Goal: Download file/media

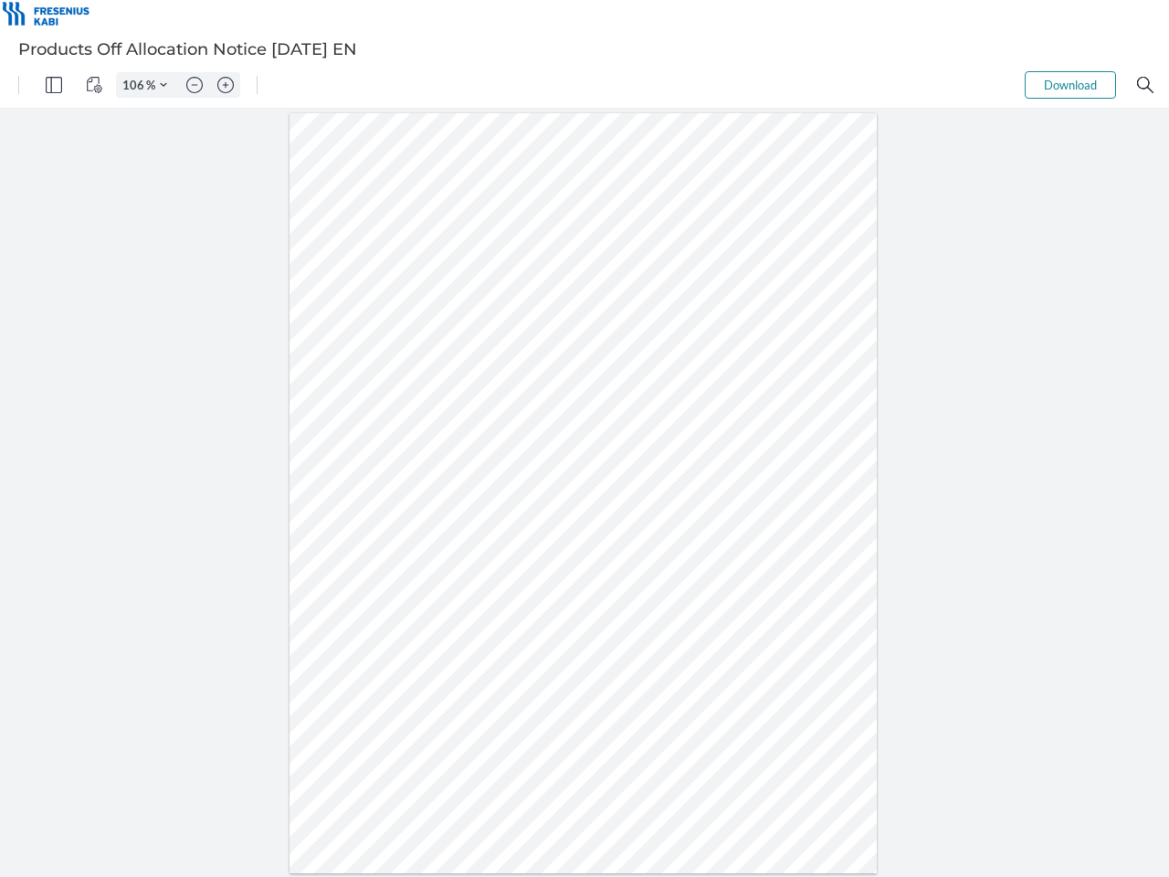
click at [54, 85] on img "Panel" at bounding box center [54, 85] width 16 height 16
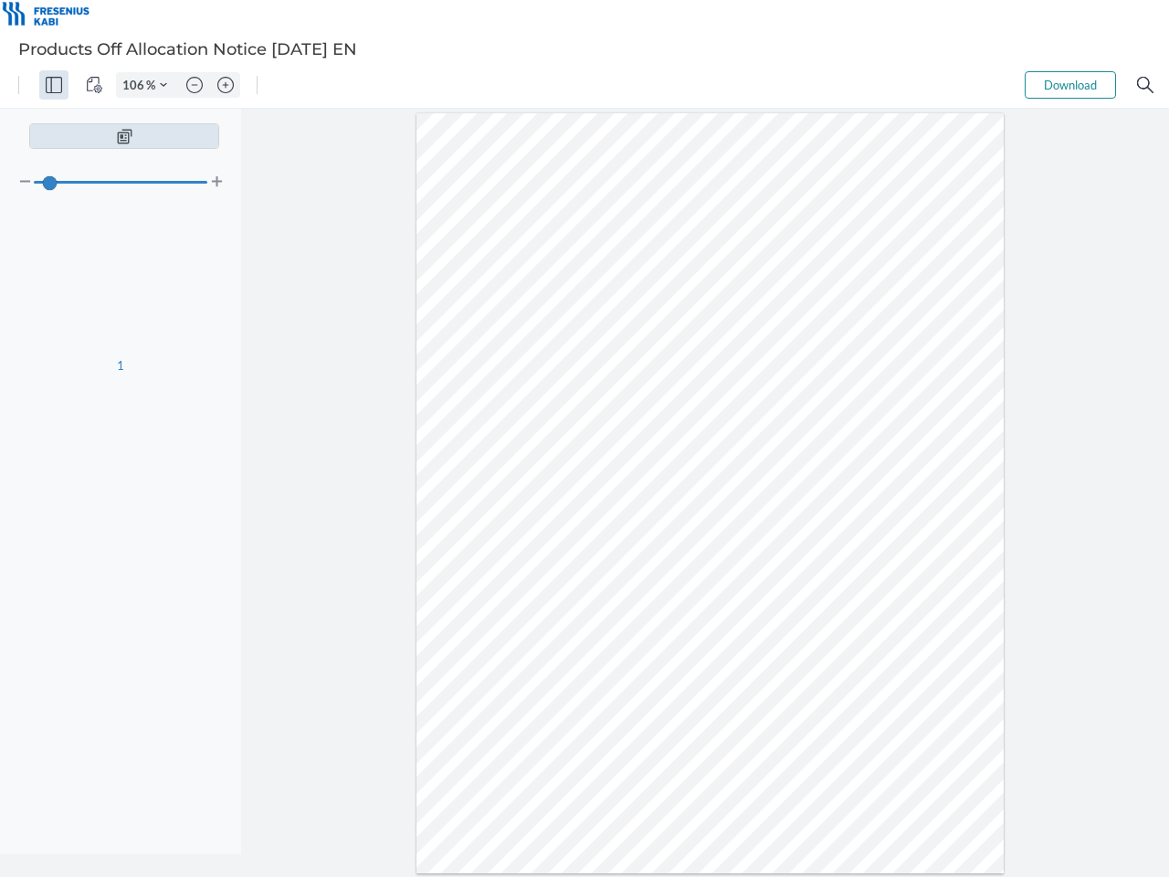
click at [94, 85] on img "View Controls" at bounding box center [94, 85] width 16 height 16
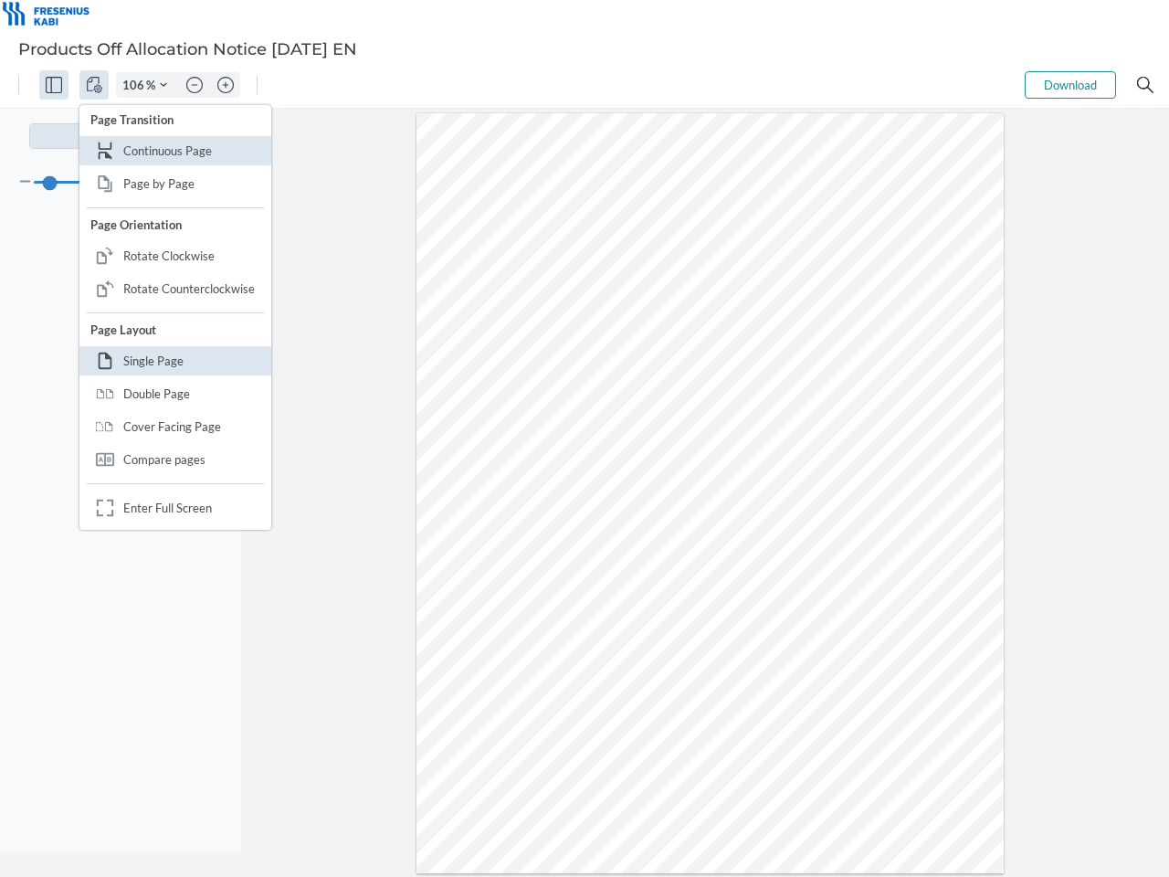
click at [136, 85] on input "106" at bounding box center [131, 85] width 29 height 16
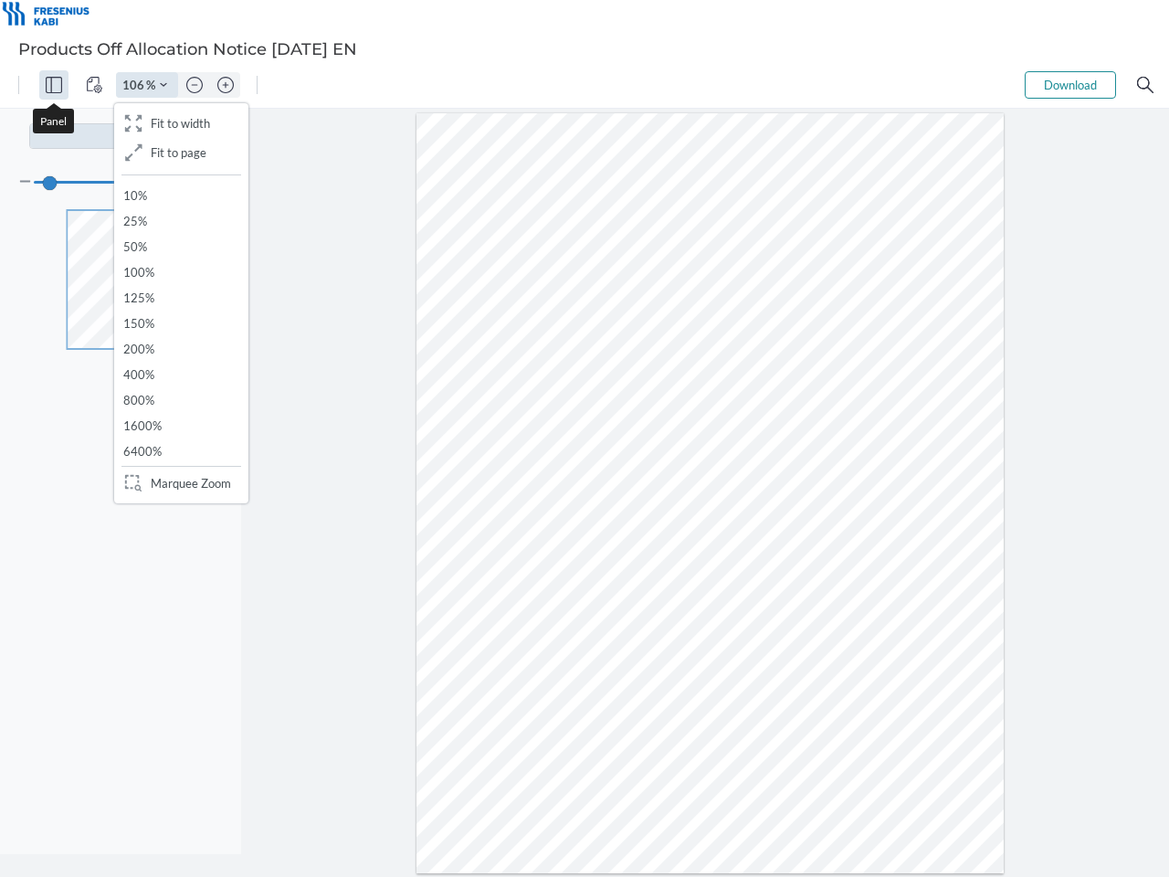
click at [163, 85] on img "Zoom Controls" at bounding box center [163, 84] width 7 height 7
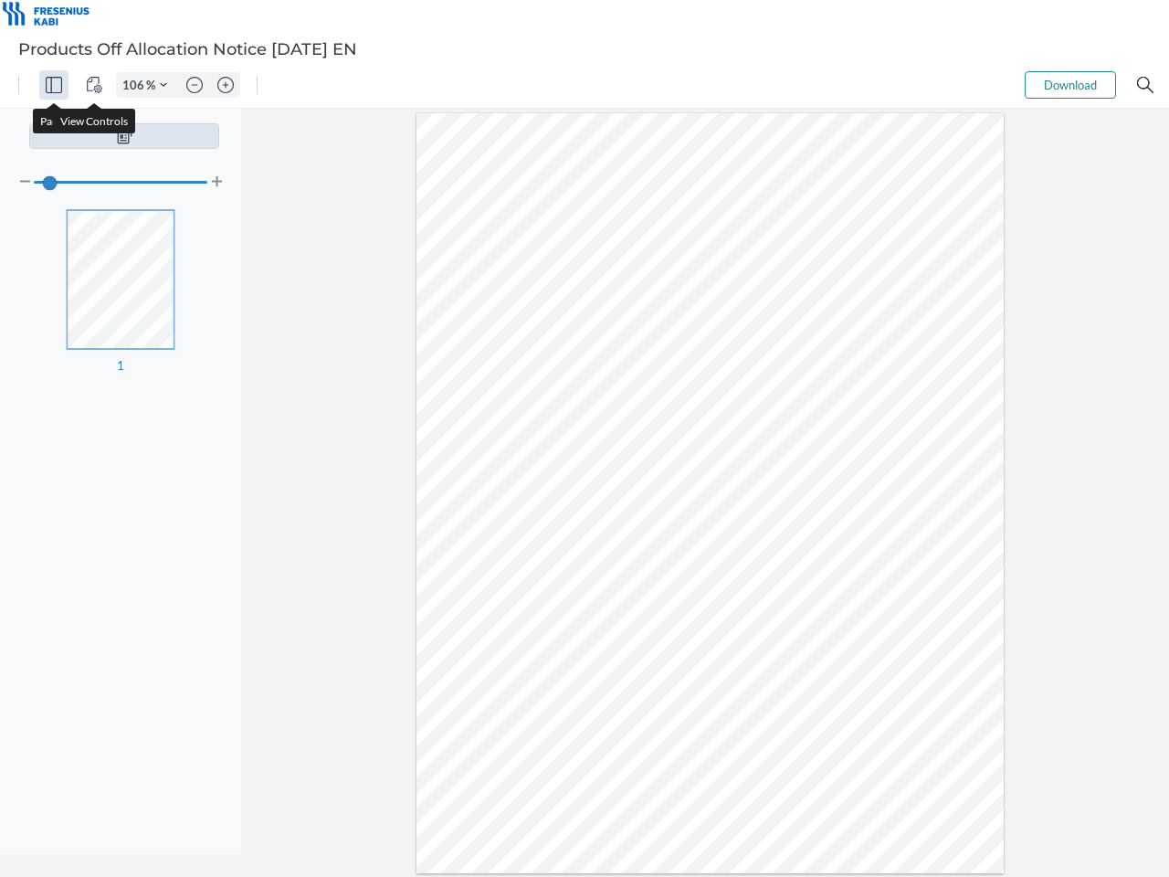
click at [195, 85] on img "Zoom out" at bounding box center [194, 85] width 16 height 16
click at [226, 85] on img "Zoom in" at bounding box center [225, 85] width 16 height 16
type input "106"
click at [1070, 85] on button "Download" at bounding box center [1070, 84] width 91 height 27
click at [1145, 85] on img "Search" at bounding box center [1145, 85] width 16 height 16
